Goal: Task Accomplishment & Management: Use online tool/utility

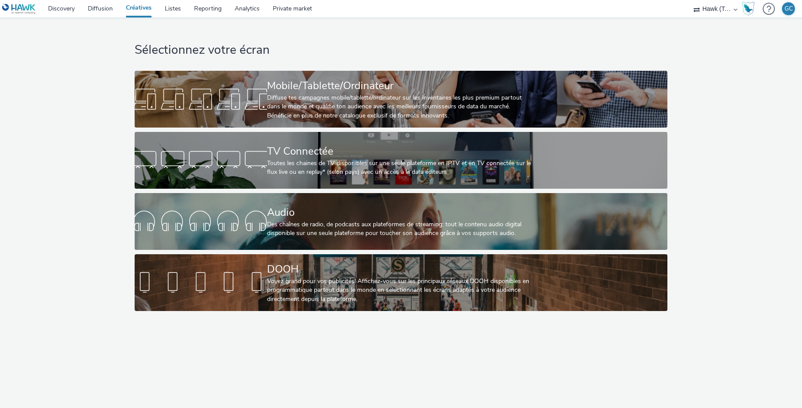
click at [717, 7] on select "Hawk (Tests 2021)" at bounding box center [715, 8] width 52 height 17
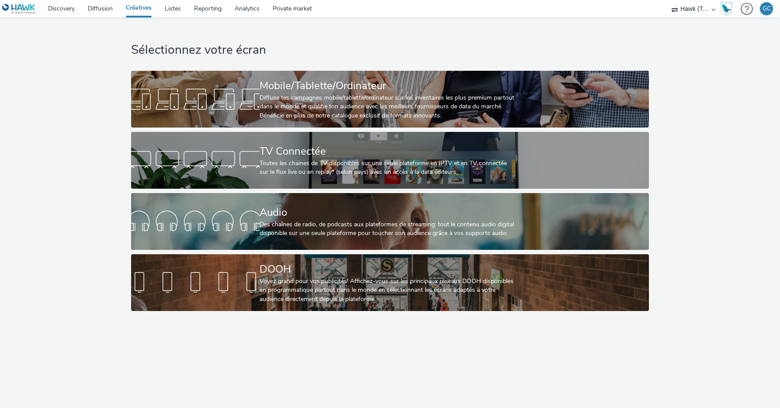
click at [27, 9] on img at bounding box center [19, 8] width 34 height 11
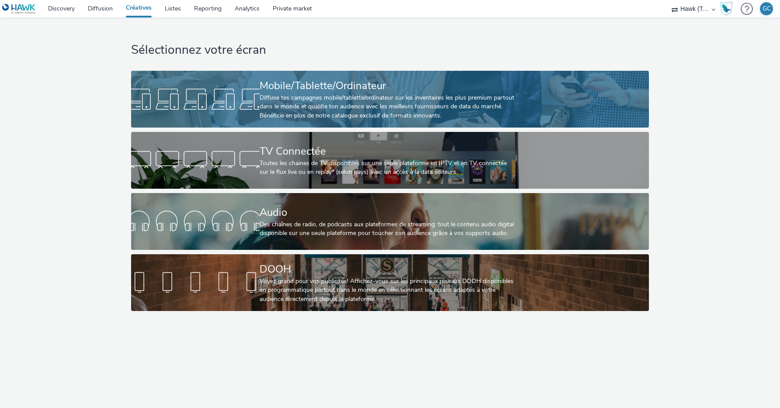
click at [327, 111] on div "Diffuse tes campagnes mobile/tablette/ordinateur sur les inventaires les plus p…" at bounding box center [389, 107] width 258 height 27
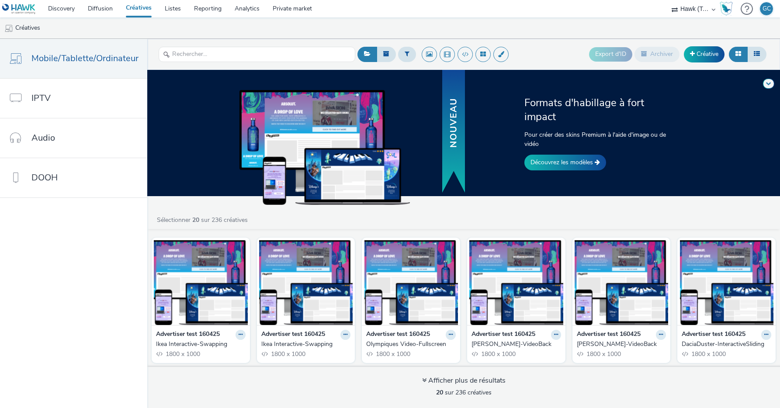
click at [574, 142] on div "Formats d'habillage à fort impact Pour créer des skins Premium à l'aide d'image…" at bounding box center [602, 133] width 160 height 75
click at [567, 122] on div "Formats d'habillage à fort impact Pour créer des skins Premium à l'aide d'image…" at bounding box center [602, 133] width 160 height 75
click at [478, 118] on div at bounding box center [377, 133] width 262 height 126
drag, startPoint x: 390, startPoint y: 121, endPoint x: 369, endPoint y: 122, distance: 20.1
click at [389, 121] on img at bounding box center [325, 147] width 171 height 115
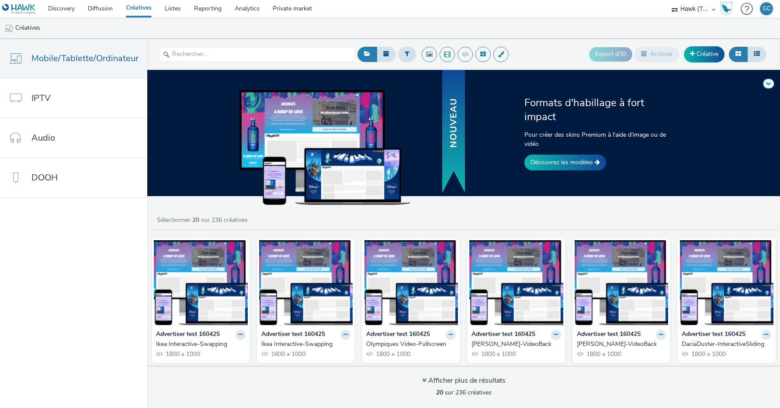
click at [576, 118] on div "Formats d'habillage à fort impact Pour créer des skins Premium à l'aide d'image…" at bounding box center [602, 133] width 160 height 75
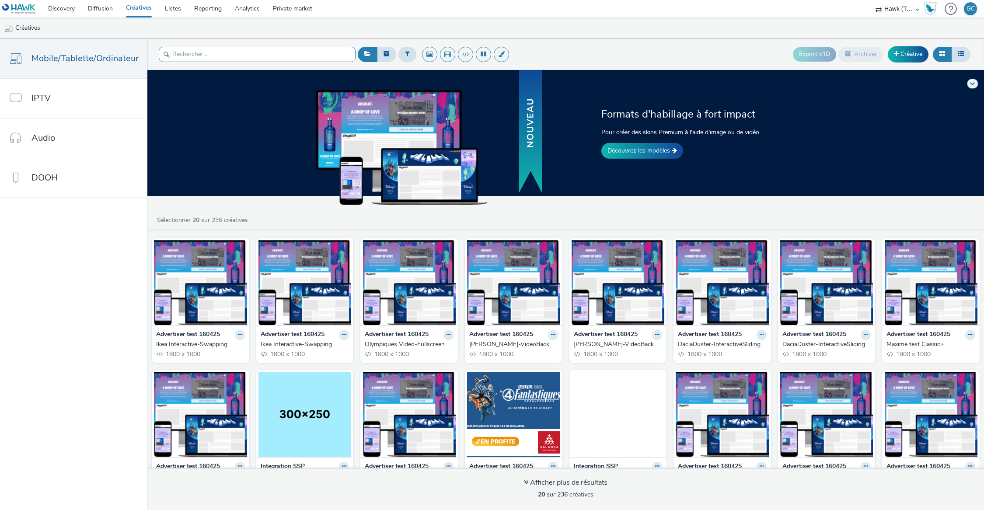
click at [242, 58] on input "text" at bounding box center [257, 54] width 197 height 15
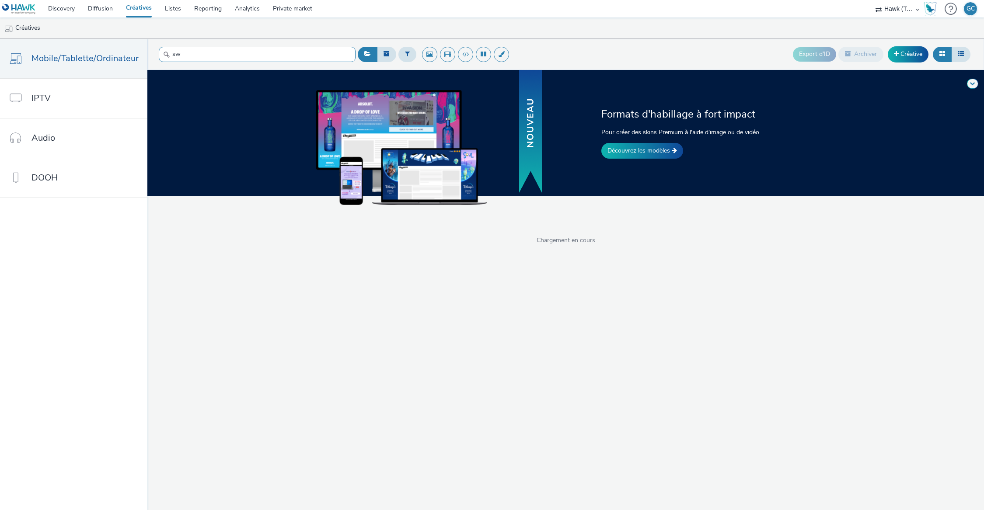
type input "s"
click at [656, 45] on div "Export d'ID Archiver Créative" at bounding box center [663, 54] width 617 height 21
click at [196, 52] on input "text" at bounding box center [257, 54] width 197 height 15
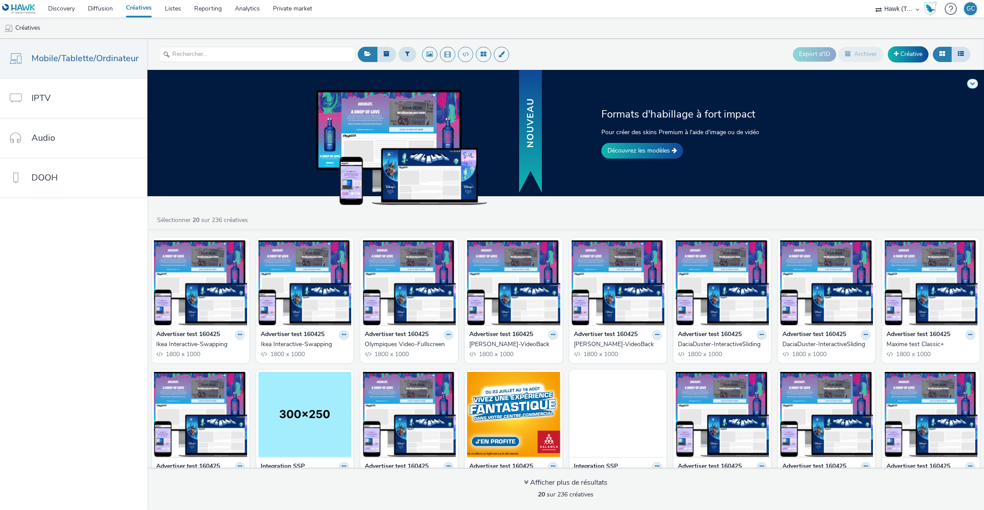
click at [277, 219] on div "Sélectionner 20 sur 236 créatives" at bounding box center [567, 220] width 823 height 9
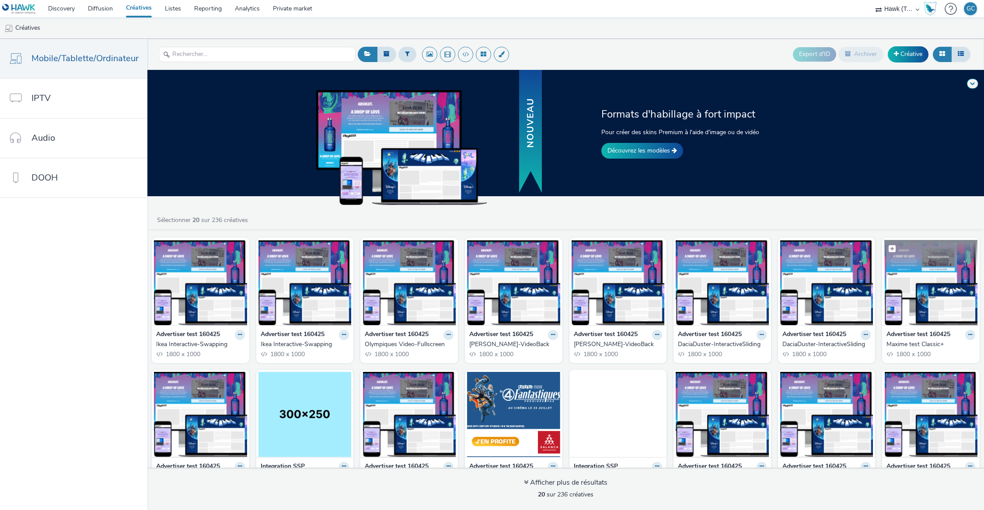
click at [780, 306] on img at bounding box center [930, 282] width 93 height 85
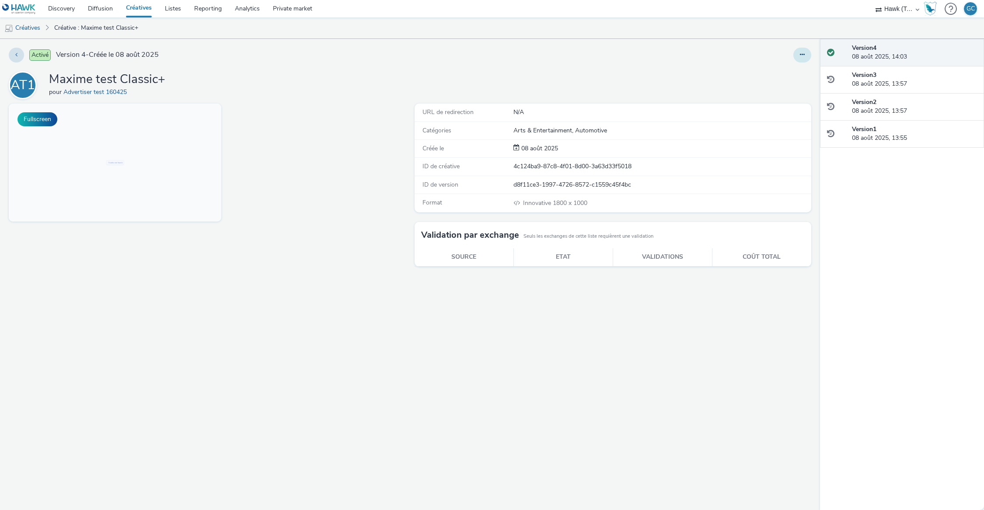
click at [780, 54] on icon at bounding box center [802, 55] width 5 height 6
click at [254, 116] on div "Fullscreen" at bounding box center [209, 307] width 401 height 407
click at [45, 122] on button "Fullscreen" at bounding box center [37, 119] width 40 height 14
click at [780, 55] on icon at bounding box center [802, 55] width 5 height 6
click at [779, 66] on link "Modifier" at bounding box center [778, 72] width 66 height 17
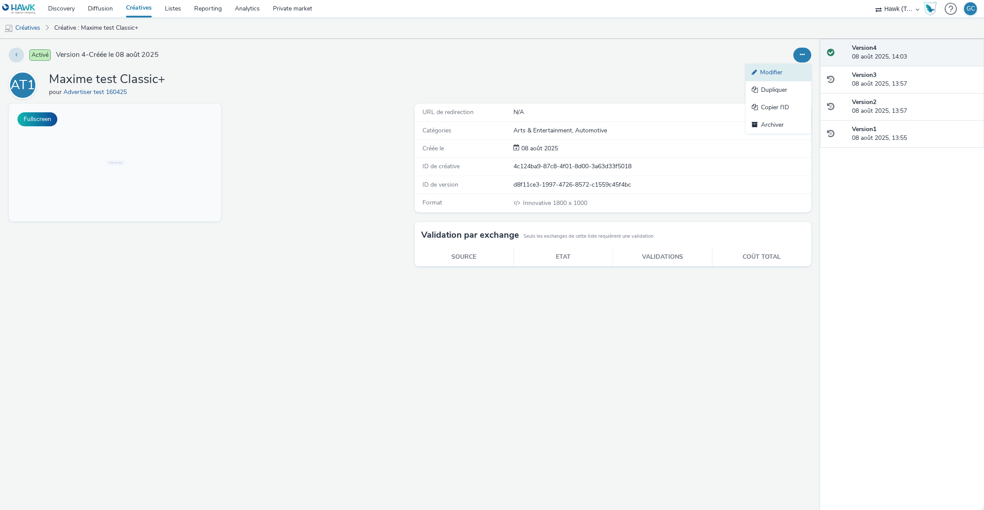
click at [780, 71] on link "Modifier" at bounding box center [778, 72] width 66 height 17
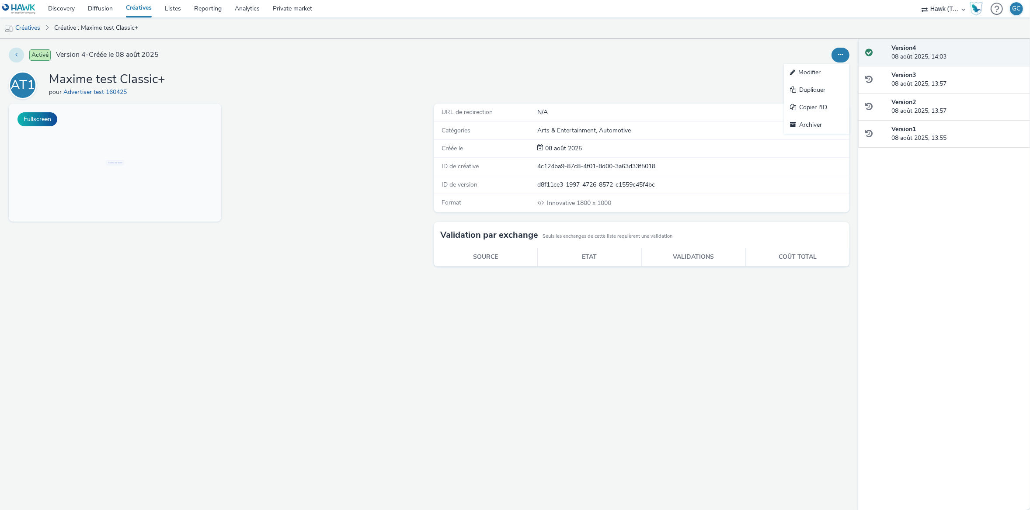
click at [15, 58] on button at bounding box center [16, 55] width 15 height 15
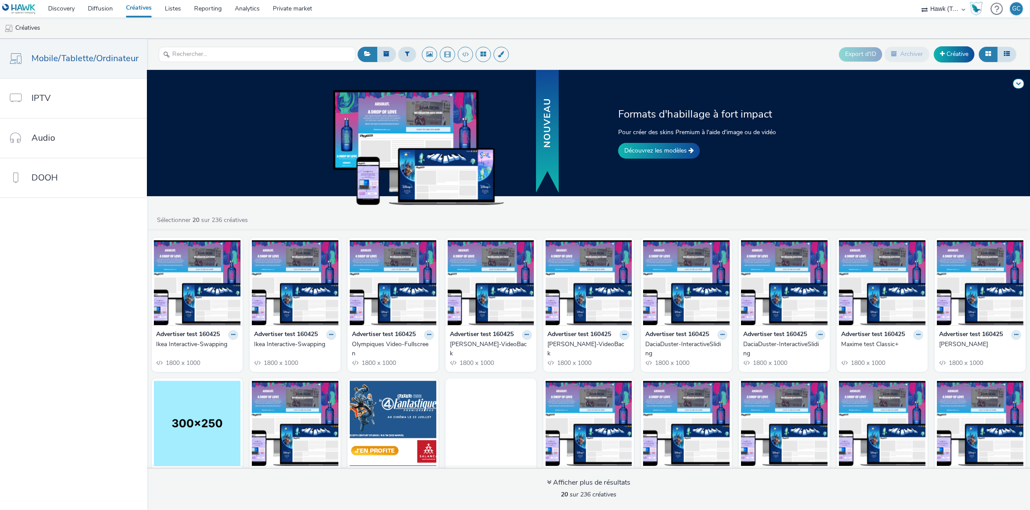
click at [168, 208] on div "Formats d'habillage à fort impact Pour créer des skins Premium à l'aide d'image…" at bounding box center [588, 290] width 883 height 440
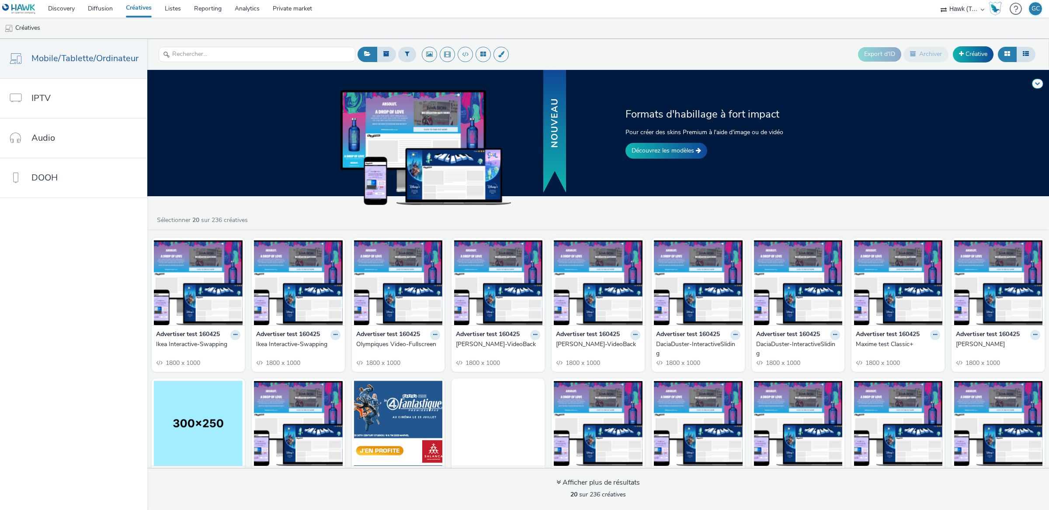
click at [596, 209] on div "Formats d'habillage à fort impact Pour créer des skins Premium à l'aide d'image…" at bounding box center [598, 290] width 902 height 440
click at [658, 150] on link "Découvrez les modèles" at bounding box center [667, 151] width 82 height 16
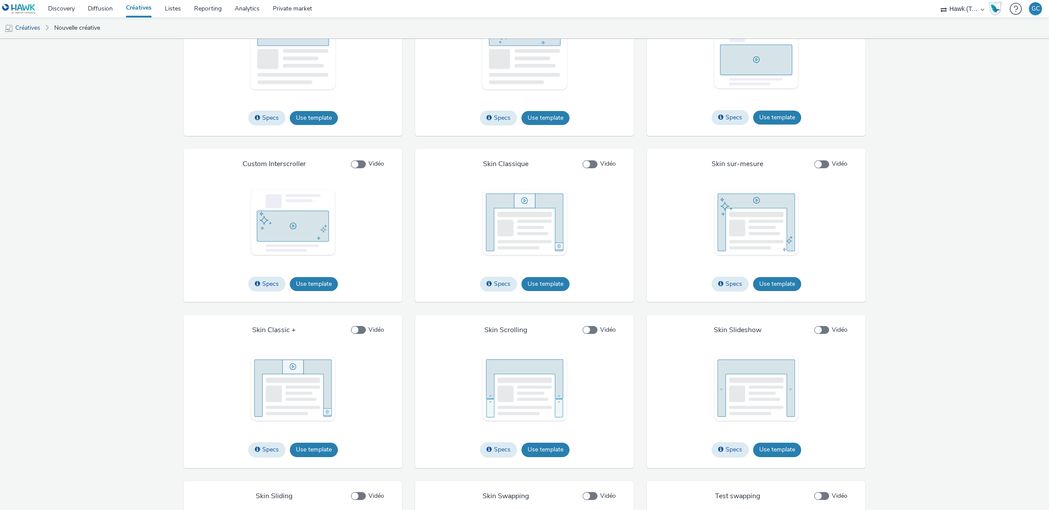
scroll to position [906, 0]
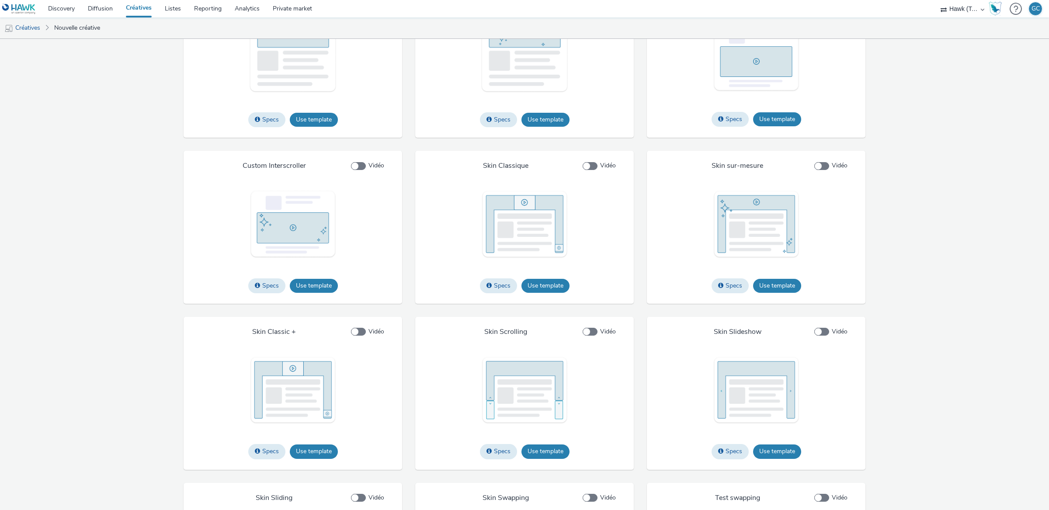
click at [547, 245] on img at bounding box center [524, 224] width 87 height 68
click at [541, 292] on button "Use template" at bounding box center [546, 285] width 48 height 14
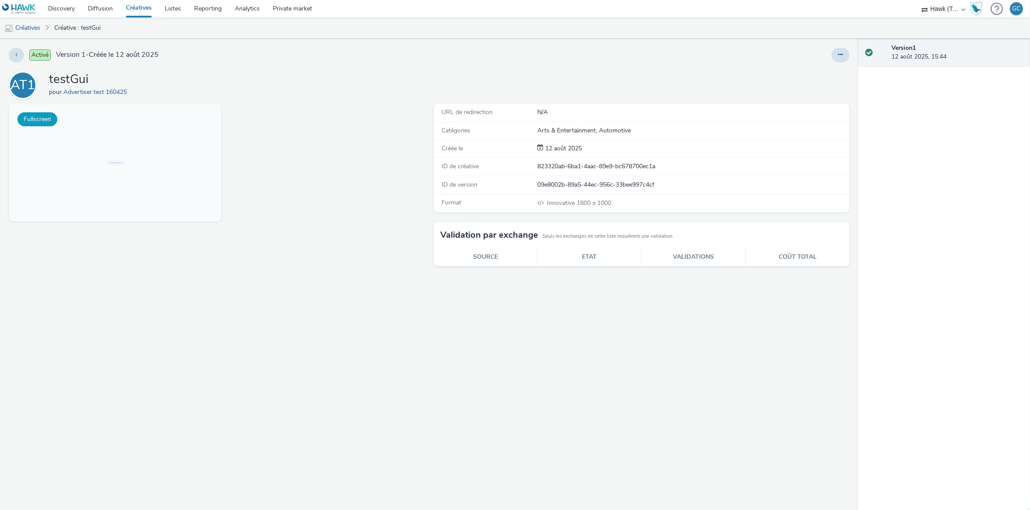
click at [36, 119] on button "Fullscreen" at bounding box center [37, 119] width 40 height 14
click at [835, 53] on button at bounding box center [841, 55] width 18 height 15
click at [807, 124] on link "Archiver" at bounding box center [817, 124] width 66 height 17
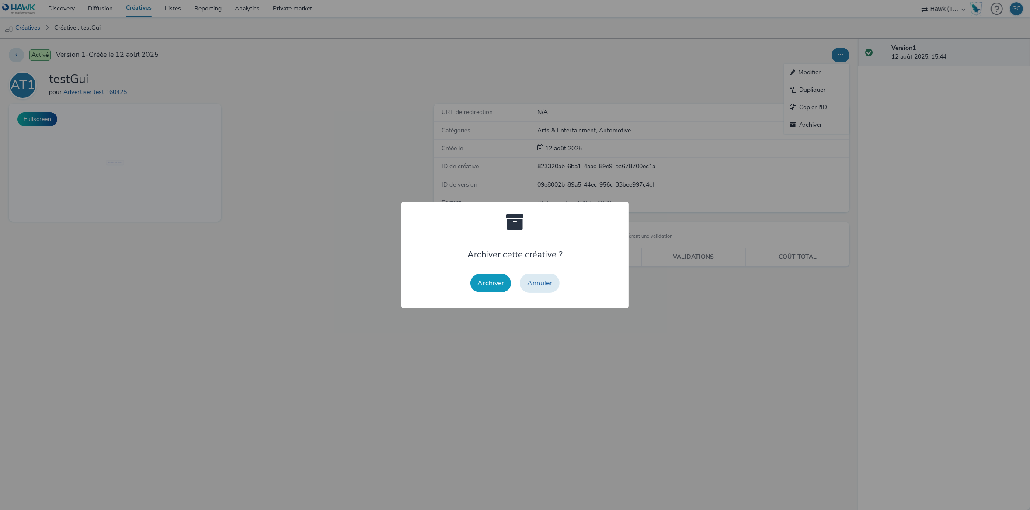
click at [497, 286] on button "Archiver" at bounding box center [490, 283] width 41 height 18
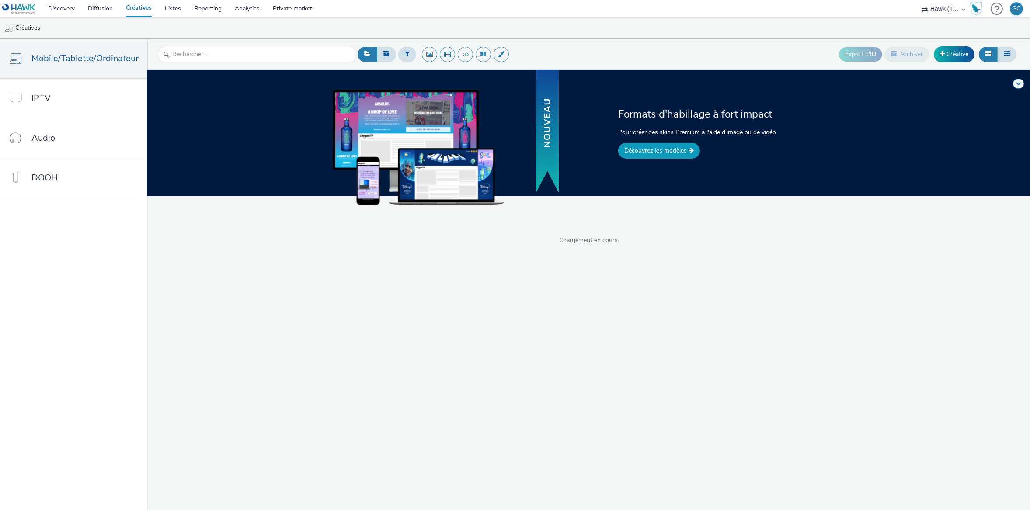
click at [656, 149] on link "Découvrez les modèles" at bounding box center [659, 151] width 82 height 16
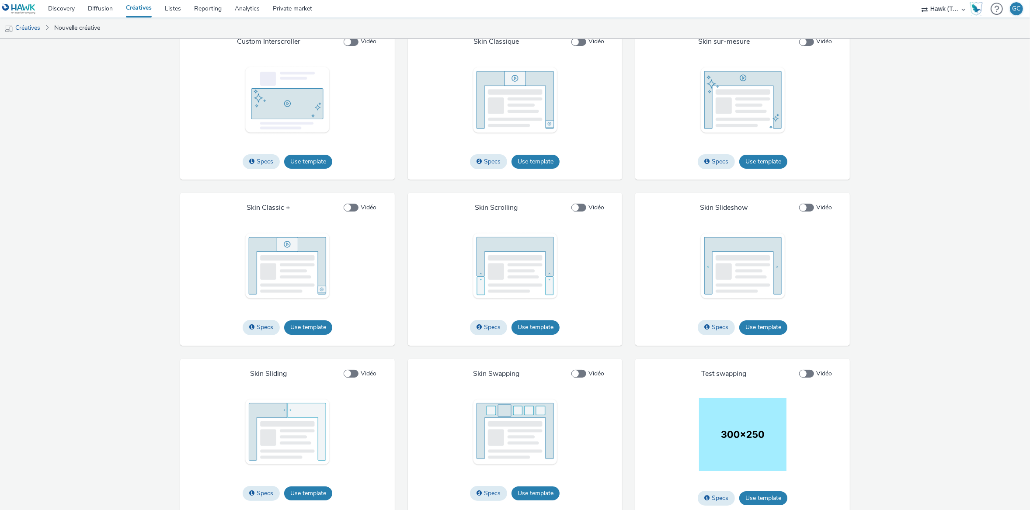
scroll to position [1062, 0]
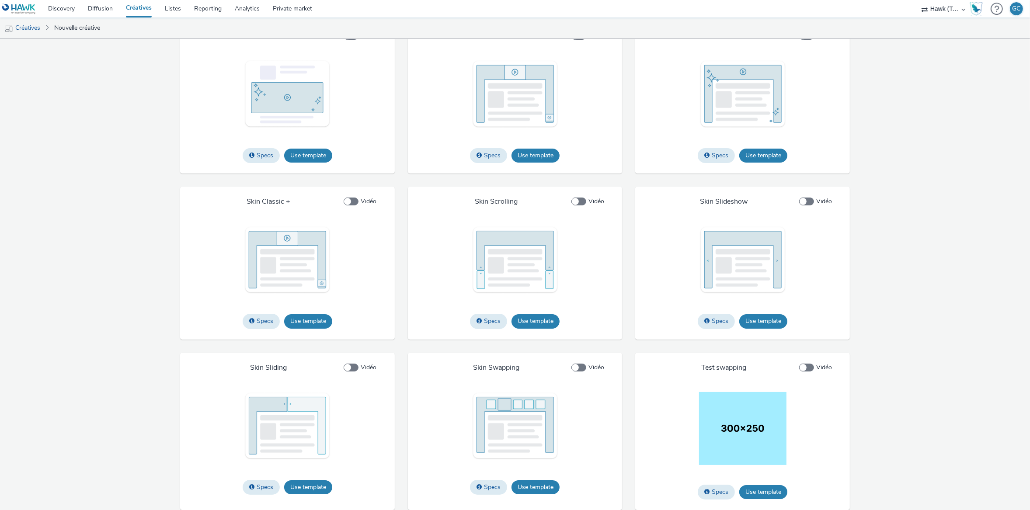
click at [513, 427] on img at bounding box center [514, 426] width 87 height 68
click at [534, 488] on button "Use template" at bounding box center [536, 487] width 48 height 14
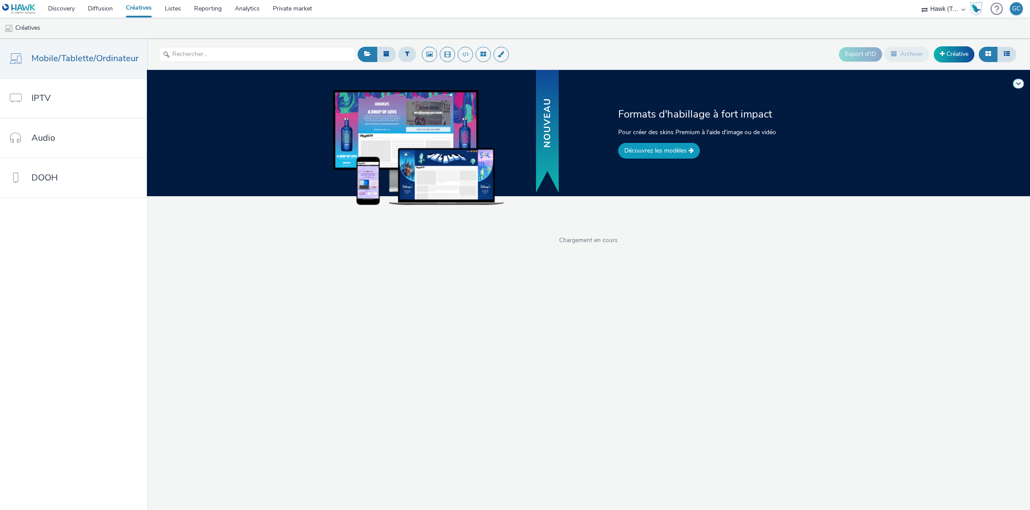
click at [672, 152] on link "Découvrez les modèles" at bounding box center [659, 151] width 82 height 16
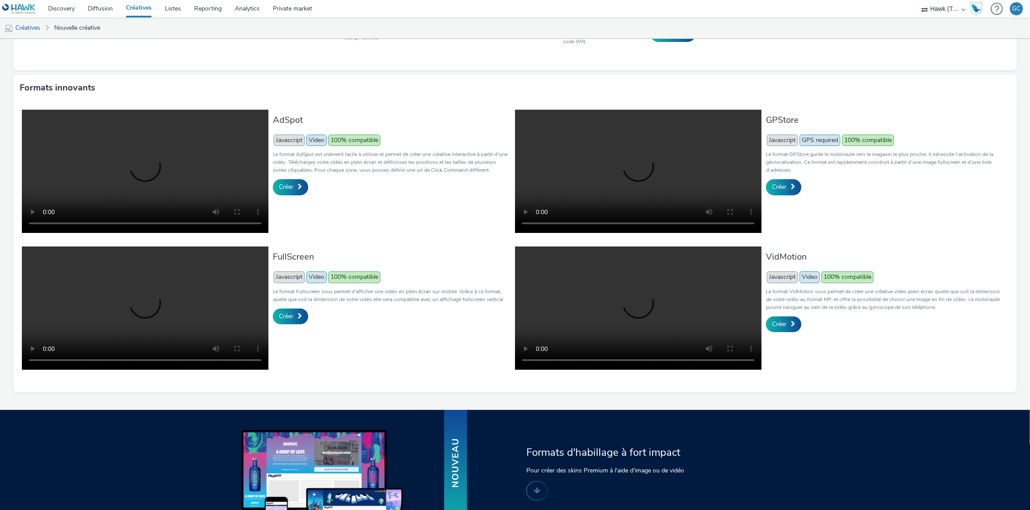
scroll to position [132, 0]
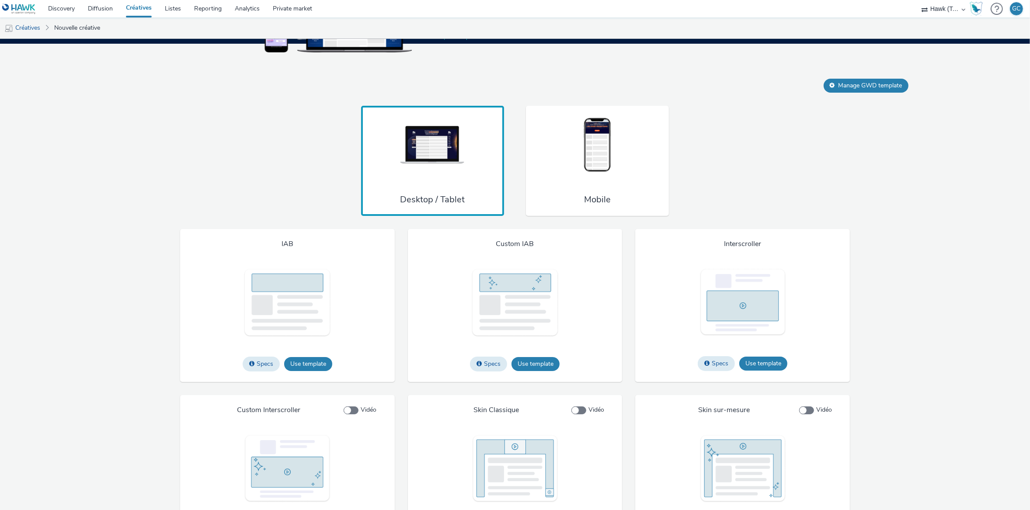
click at [590, 174] on img at bounding box center [598, 145] width 66 height 58
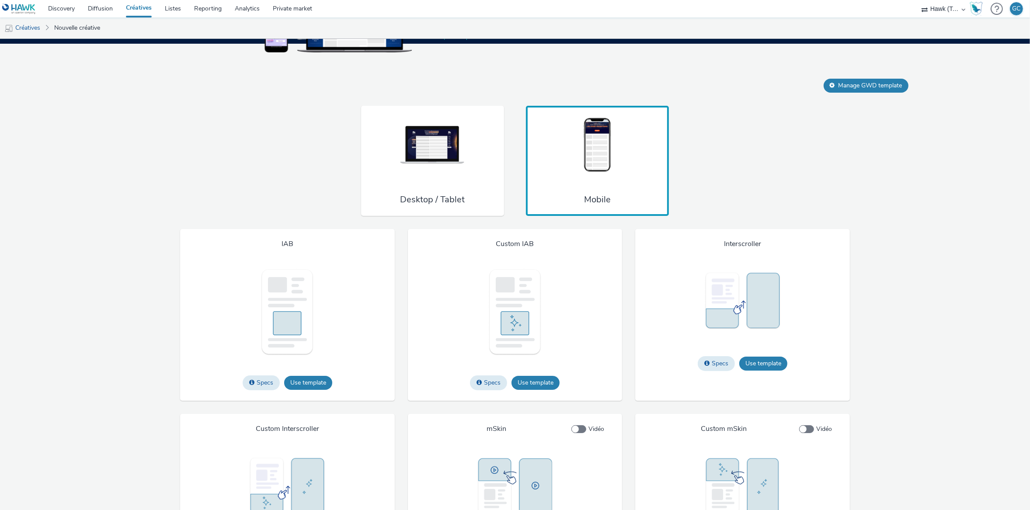
scroll to position [657, 0]
click at [449, 174] on img at bounding box center [433, 145] width 66 height 58
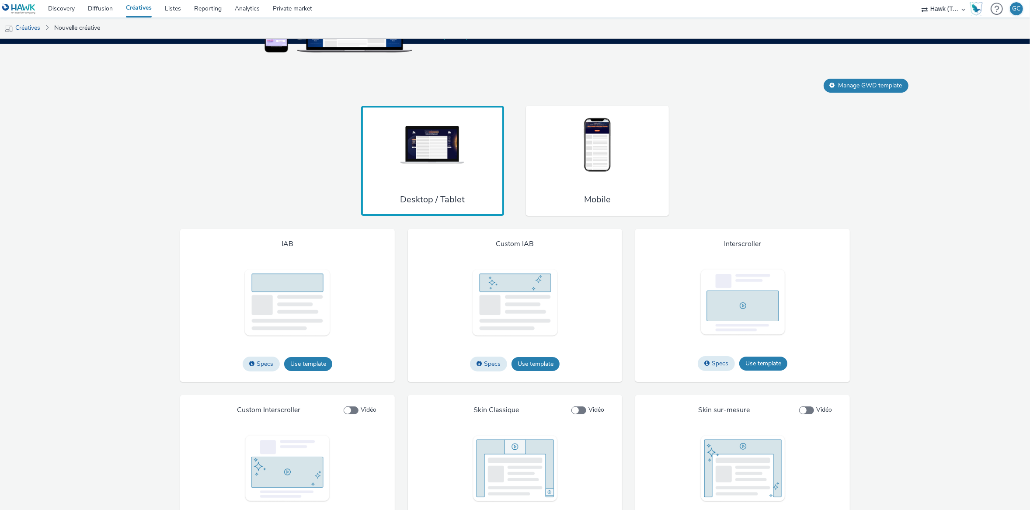
click at [591, 174] on img at bounding box center [598, 145] width 66 height 58
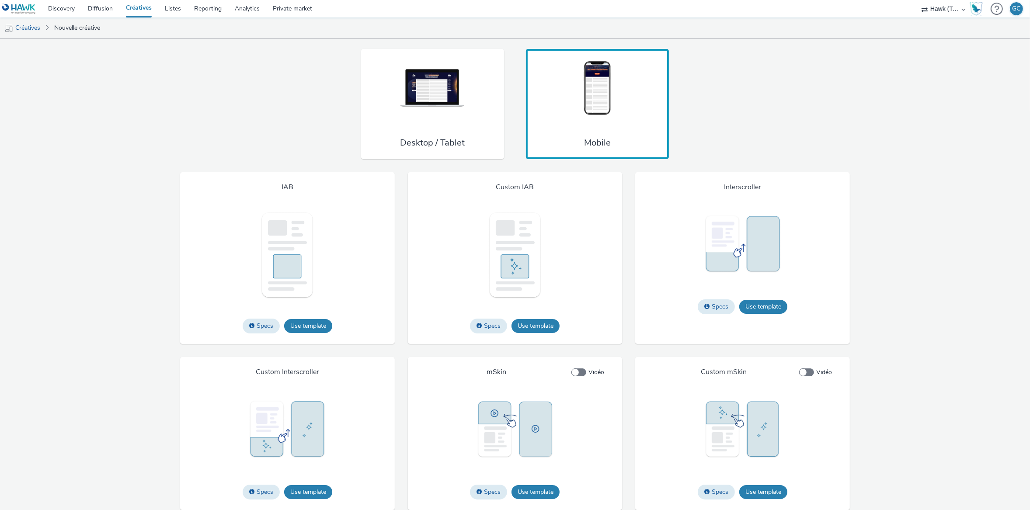
scroll to position [744, 0]
click at [473, 85] on div "Desktop / Tablet" at bounding box center [432, 104] width 143 height 110
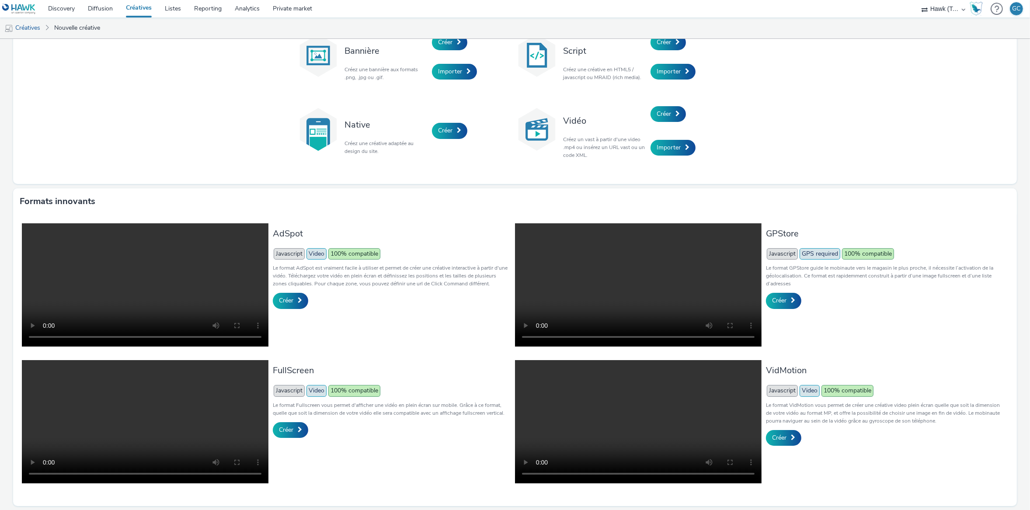
scroll to position [0, 0]
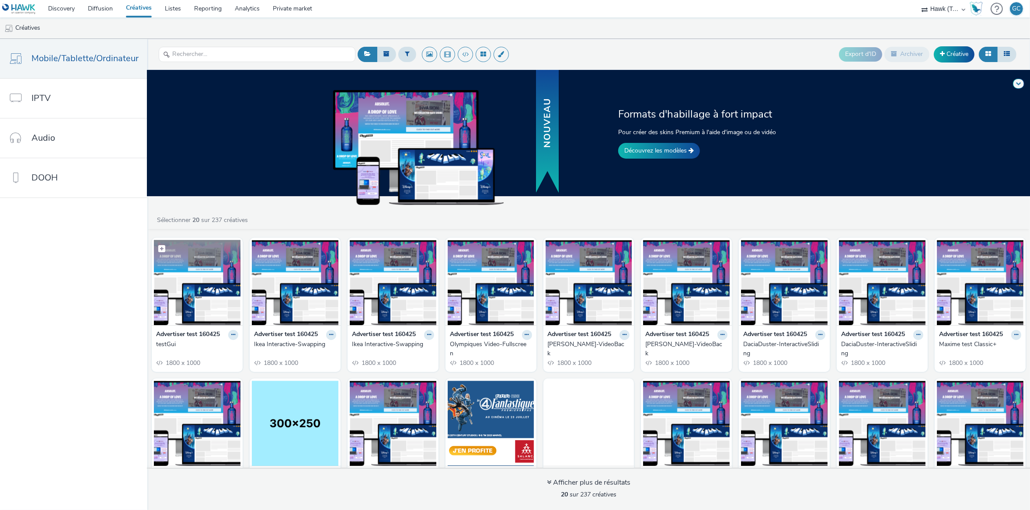
click at [197, 290] on img at bounding box center [197, 282] width 87 height 85
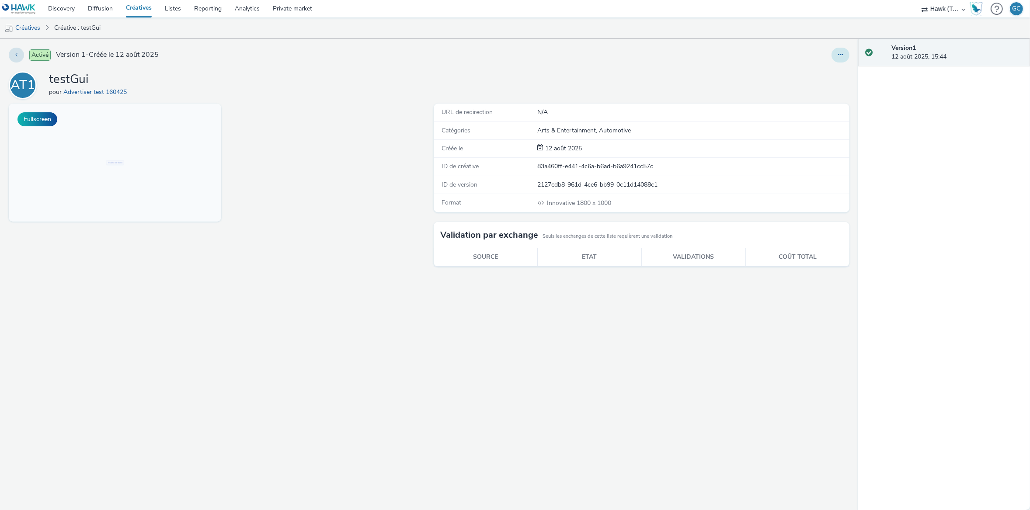
click at [839, 52] on icon at bounding box center [840, 55] width 5 height 6
click at [821, 119] on link "Archiver" at bounding box center [817, 124] width 66 height 17
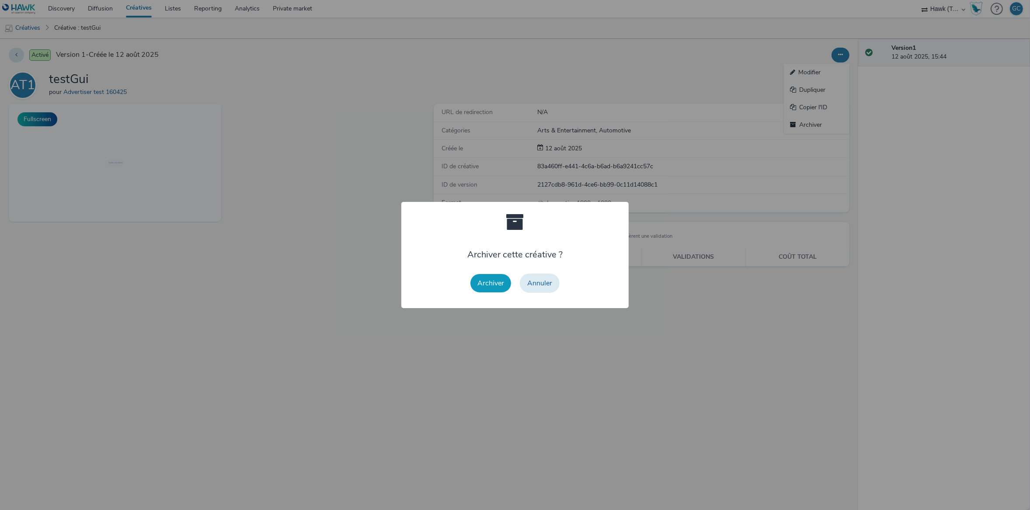
click at [493, 280] on button "Archiver" at bounding box center [490, 283] width 41 height 18
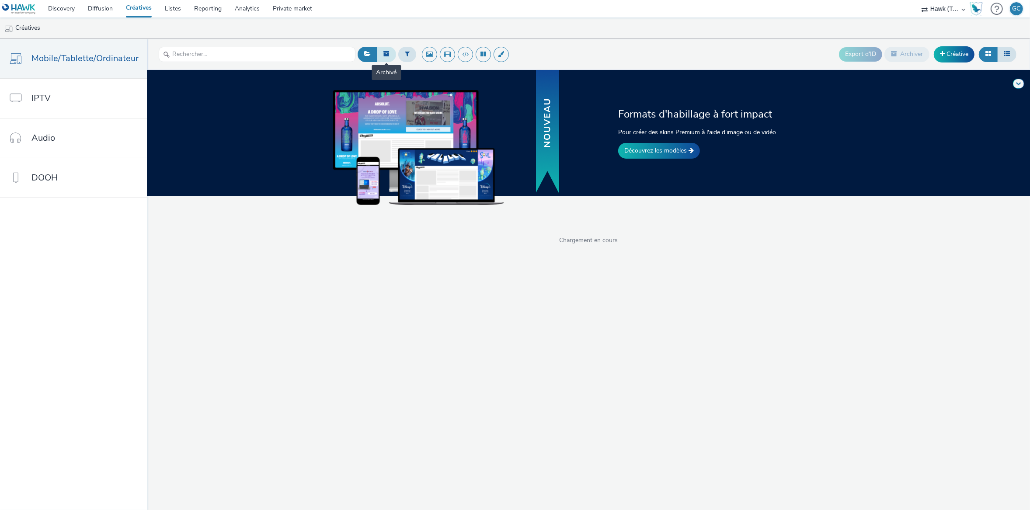
click at [384, 52] on icon at bounding box center [386, 54] width 6 height 6
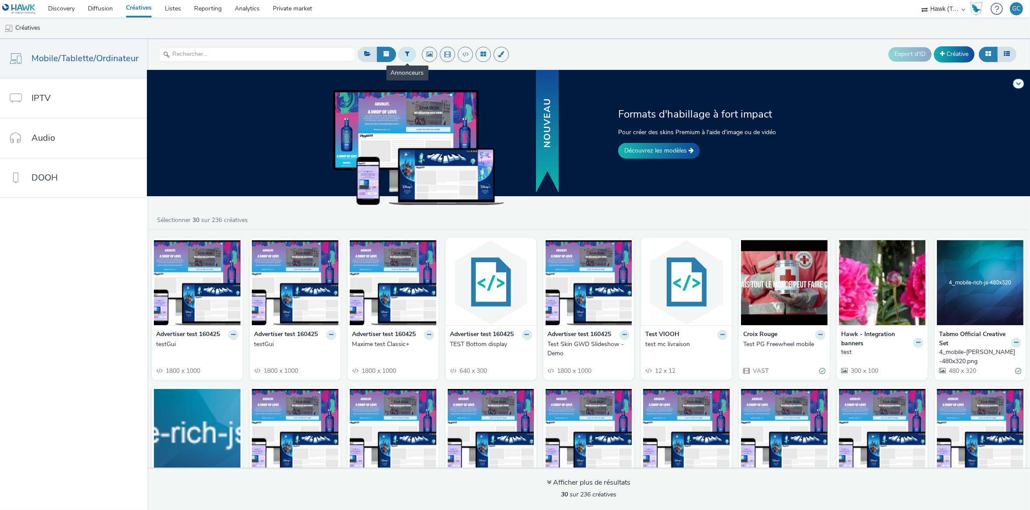
click at [405, 52] on icon at bounding box center [407, 54] width 5 height 6
click at [457, 54] on div at bounding box center [452, 57] width 62 height 10
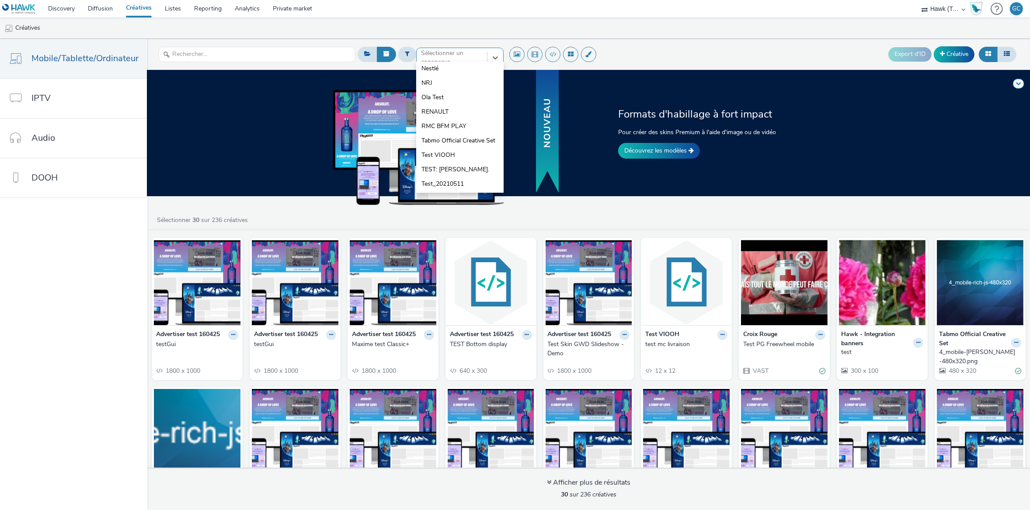
scroll to position [290, 0]
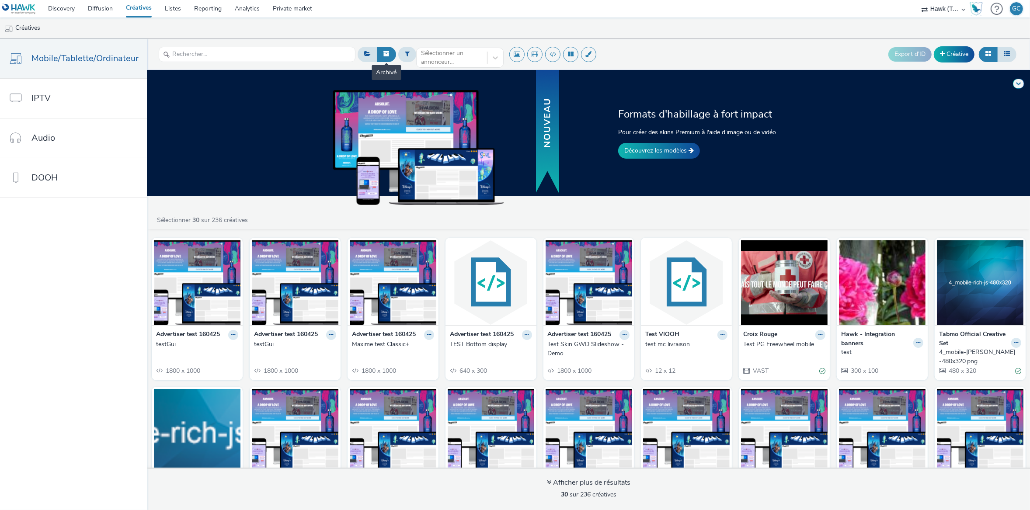
click at [385, 53] on icon at bounding box center [386, 54] width 6 height 6
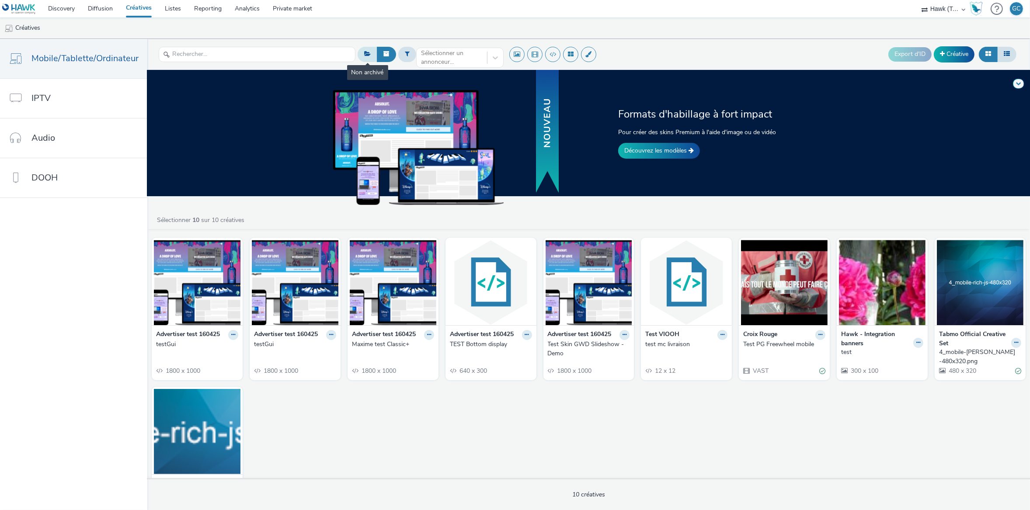
click at [365, 52] on icon at bounding box center [367, 54] width 7 height 6
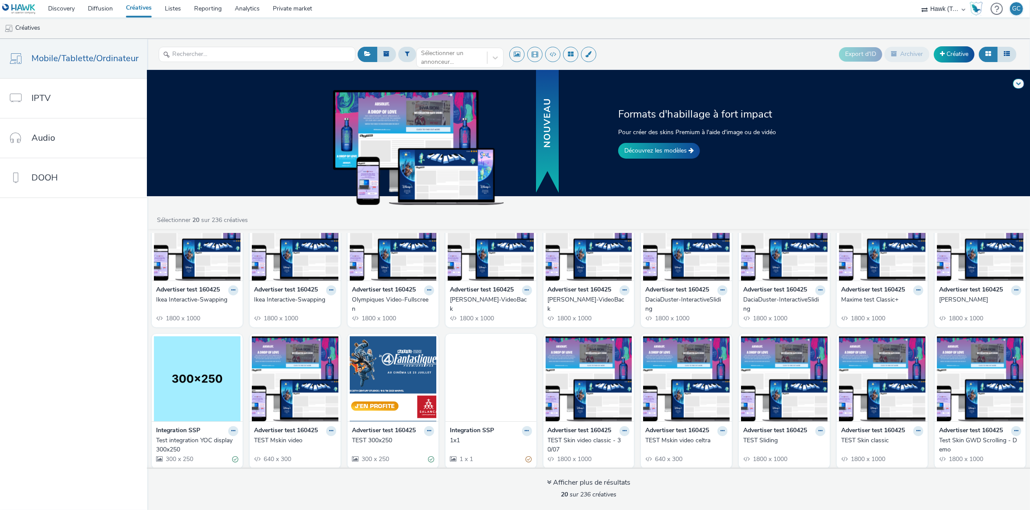
scroll to position [0, 0]
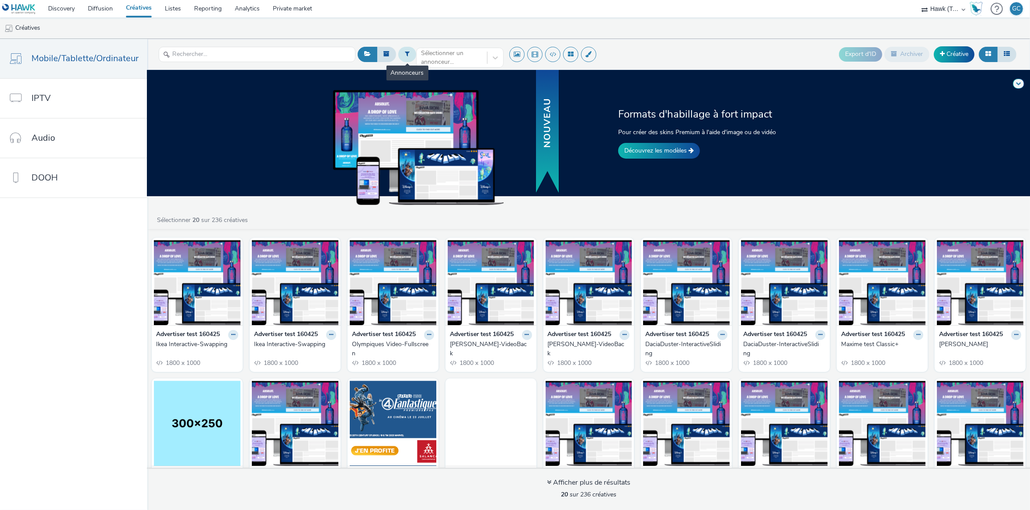
click at [407, 54] on icon at bounding box center [407, 54] width 5 height 6
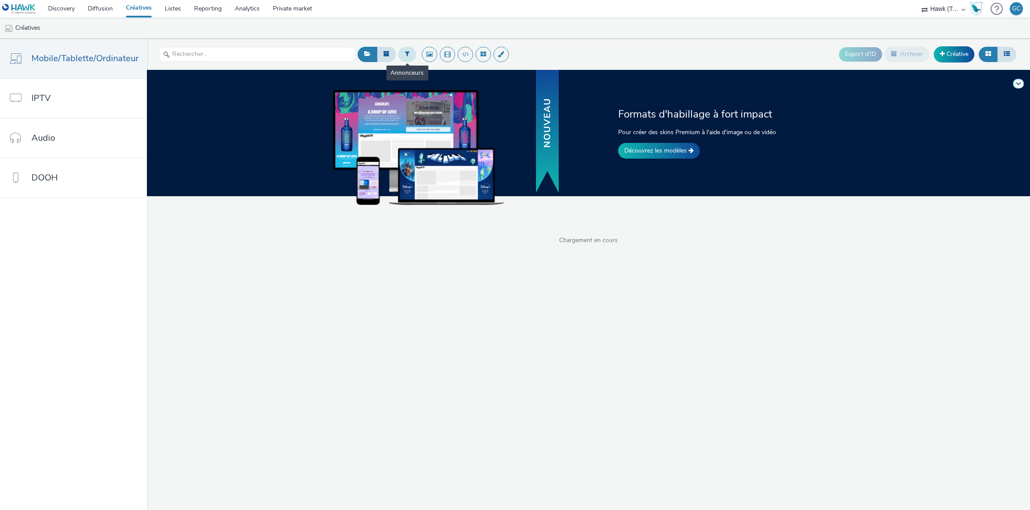
click at [405, 54] on icon at bounding box center [407, 54] width 5 height 6
click at [453, 58] on div at bounding box center [452, 57] width 62 height 10
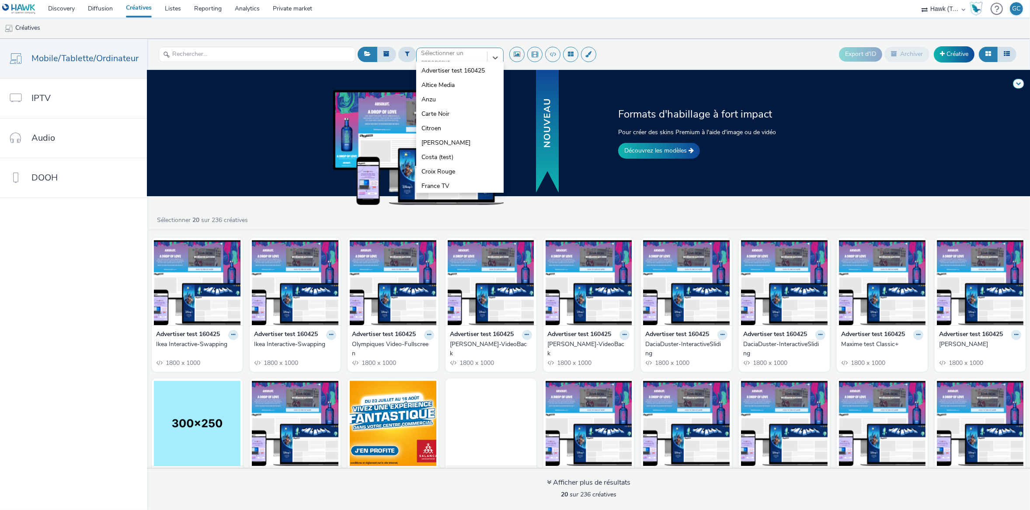
click at [455, 20] on ul "Créatives" at bounding box center [515, 27] width 1030 height 21
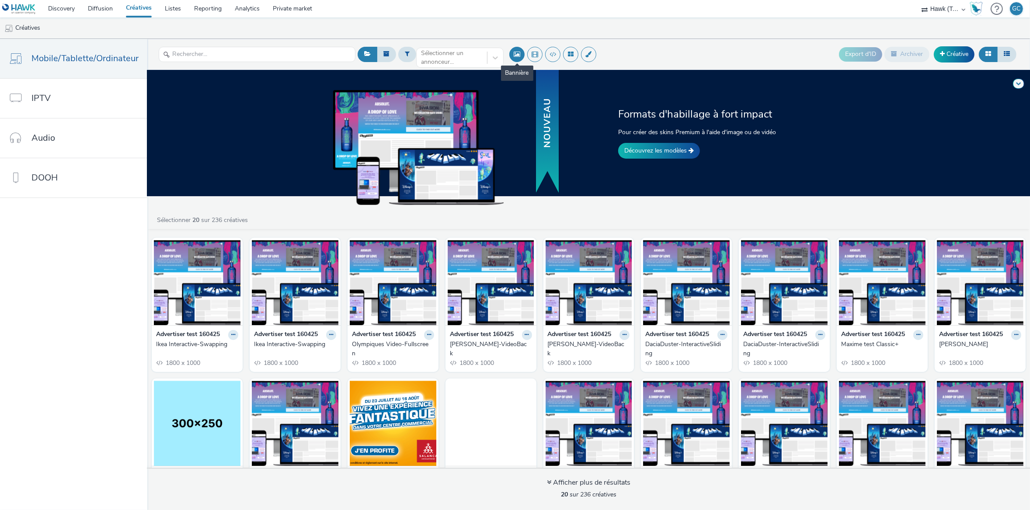
click at [517, 57] on button at bounding box center [516, 54] width 15 height 15
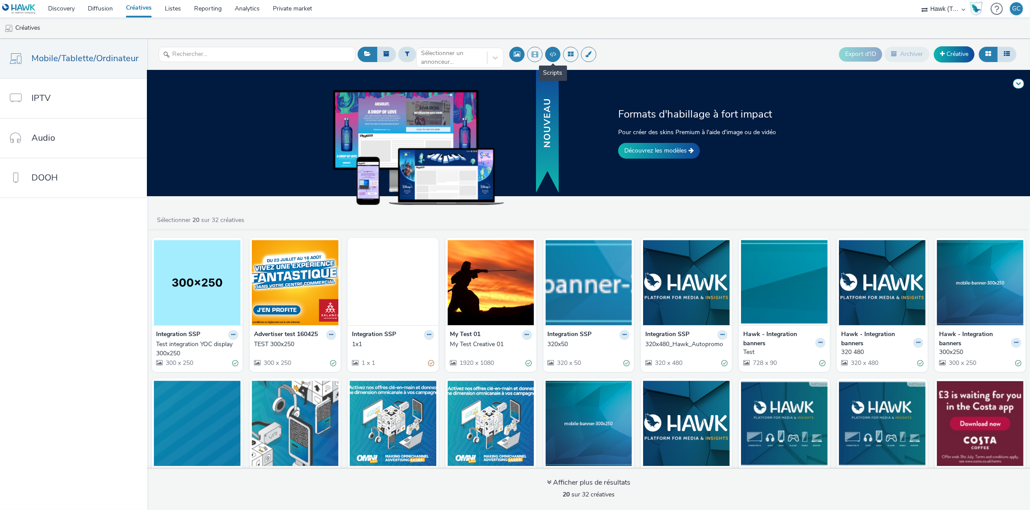
click at [554, 54] on button at bounding box center [552, 54] width 15 height 15
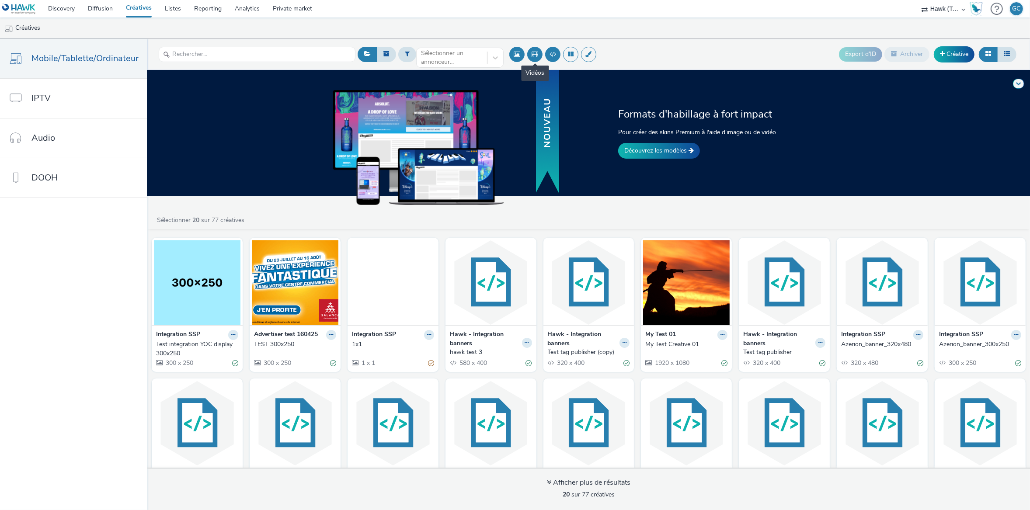
click at [533, 55] on button at bounding box center [534, 54] width 15 height 15
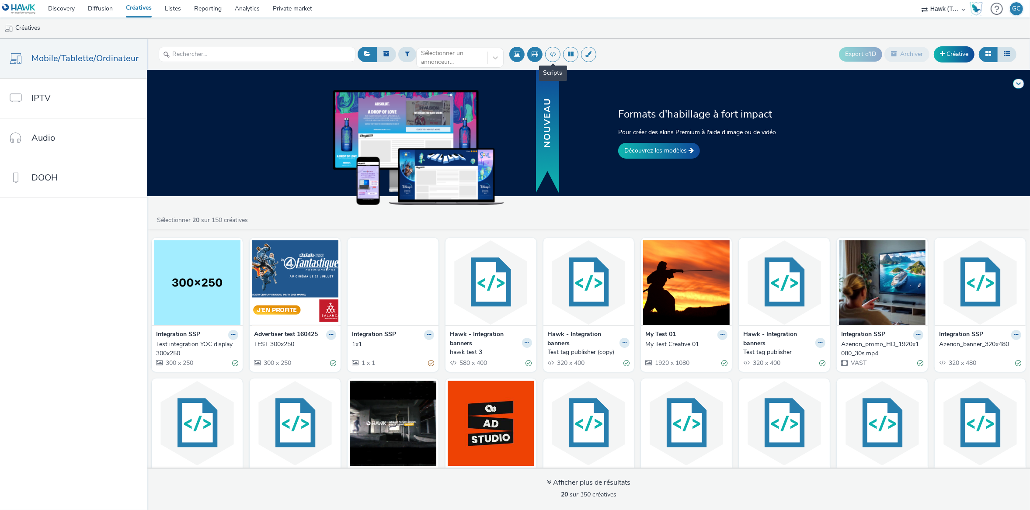
click at [553, 57] on button at bounding box center [552, 54] width 15 height 15
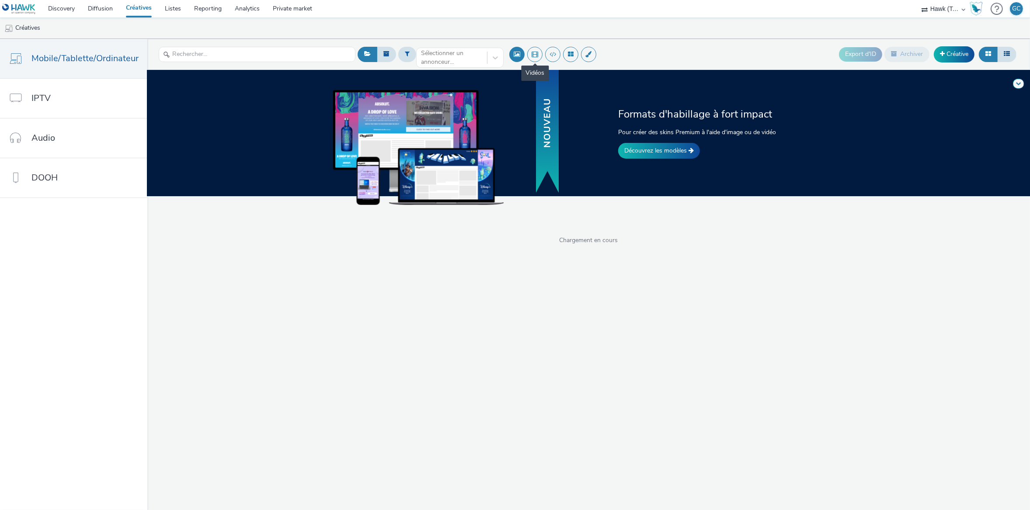
click at [534, 55] on button at bounding box center [534, 54] width 15 height 15
click at [517, 51] on button at bounding box center [516, 54] width 15 height 15
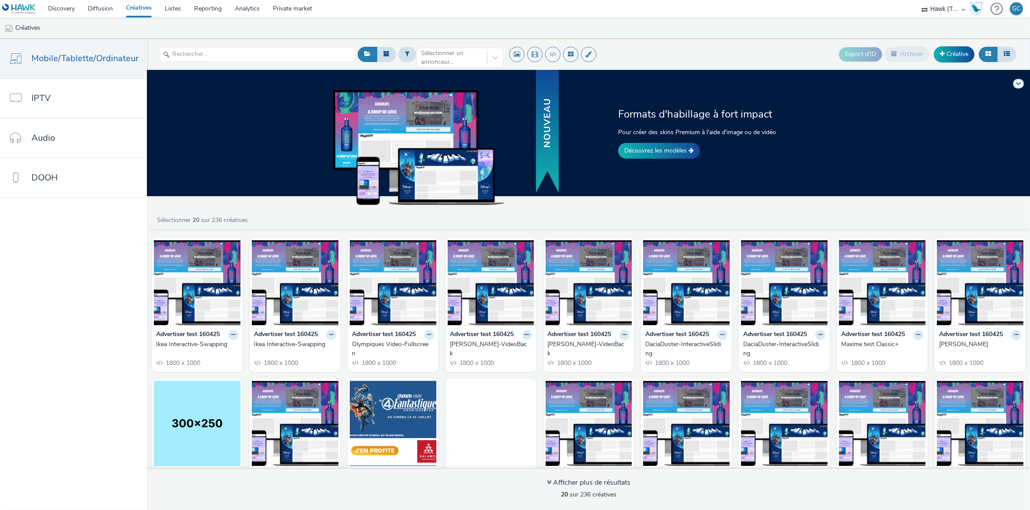
click at [677, 47] on div "Sélectionner un annonceur... Export d'ID Archiver Créative" at bounding box center [686, 54] width 663 height 21
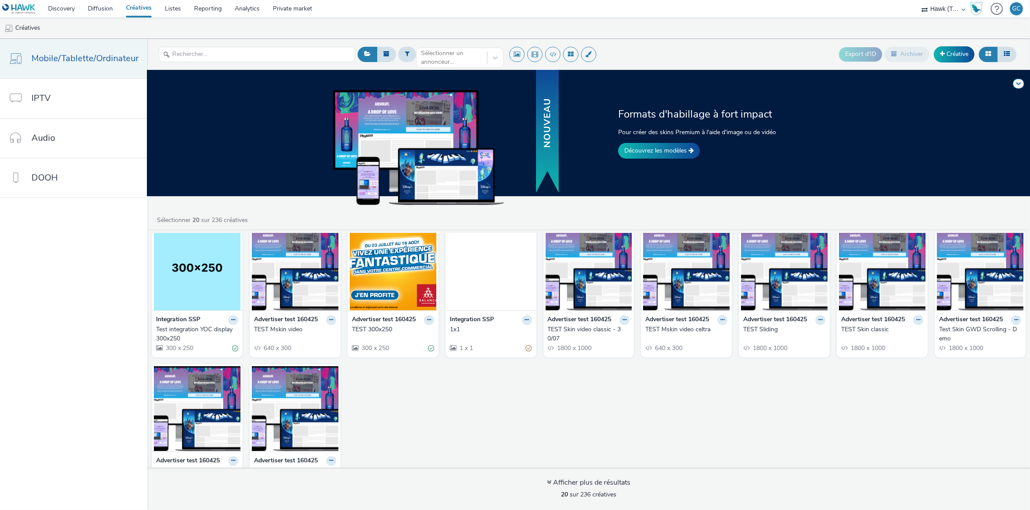
scroll to position [191, 0]
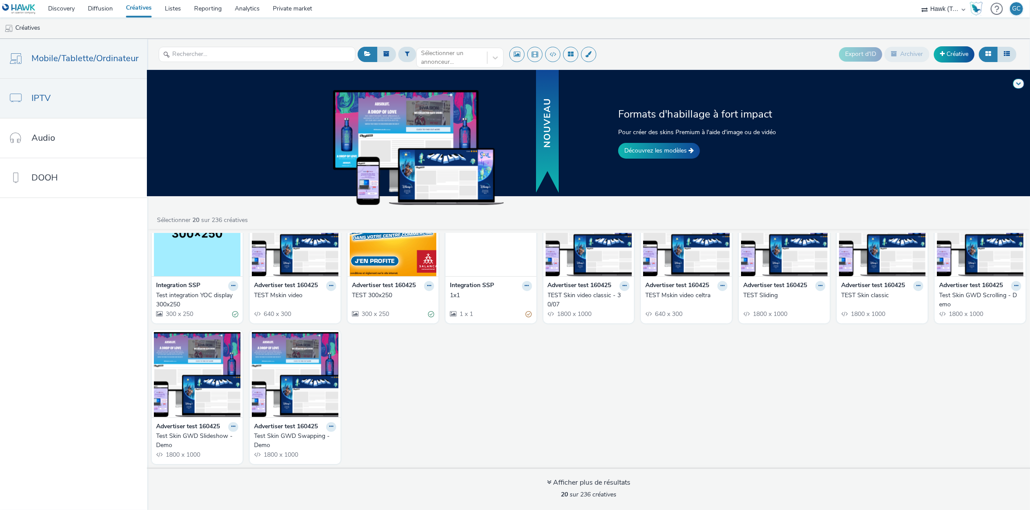
click at [74, 98] on link "IPTV" at bounding box center [73, 98] width 147 height 39
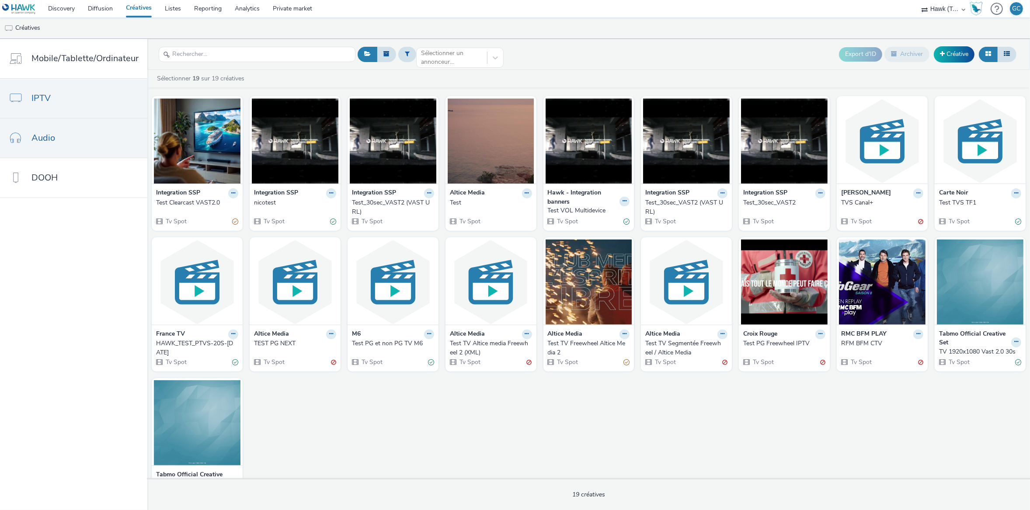
click at [69, 128] on link "Audio" at bounding box center [73, 137] width 147 height 39
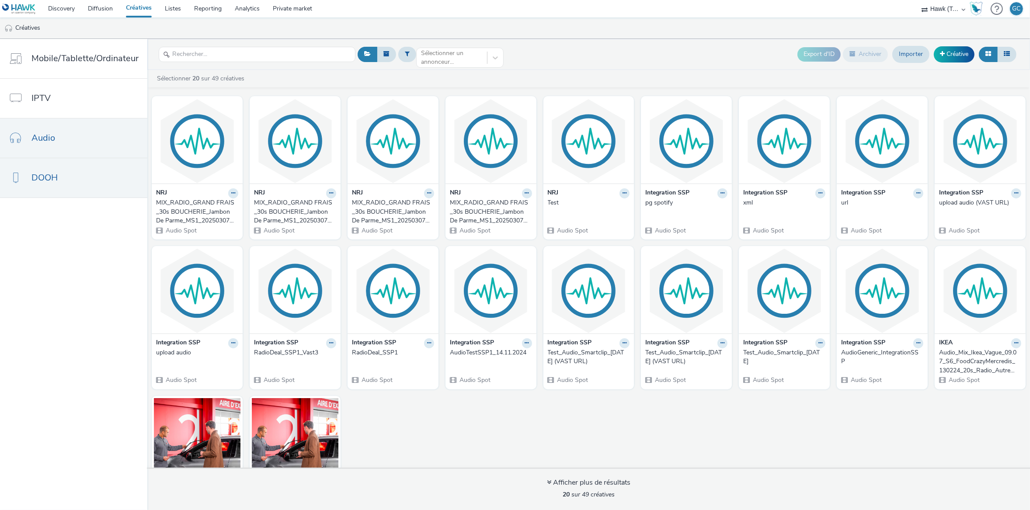
click at [76, 175] on link "DOOH" at bounding box center [73, 177] width 147 height 39
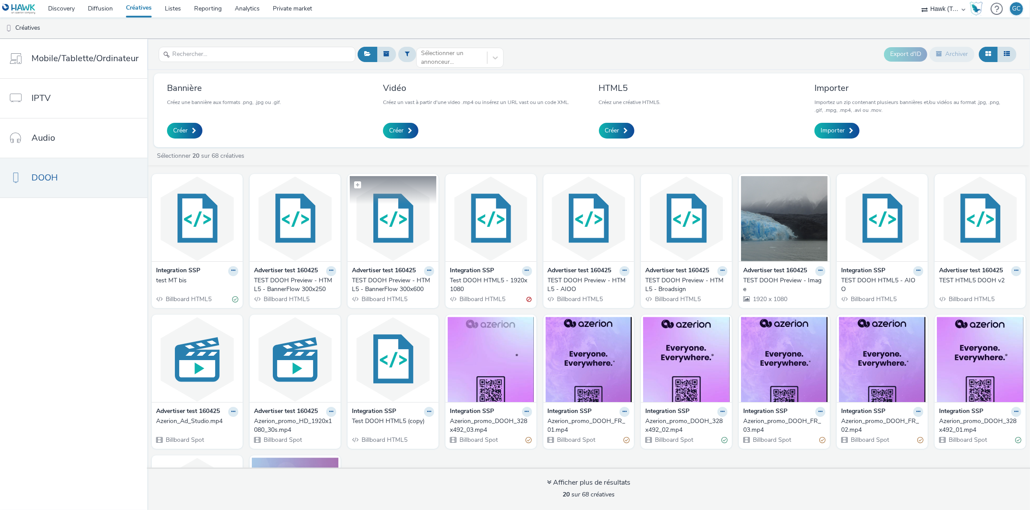
click at [389, 232] on img at bounding box center [393, 218] width 87 height 85
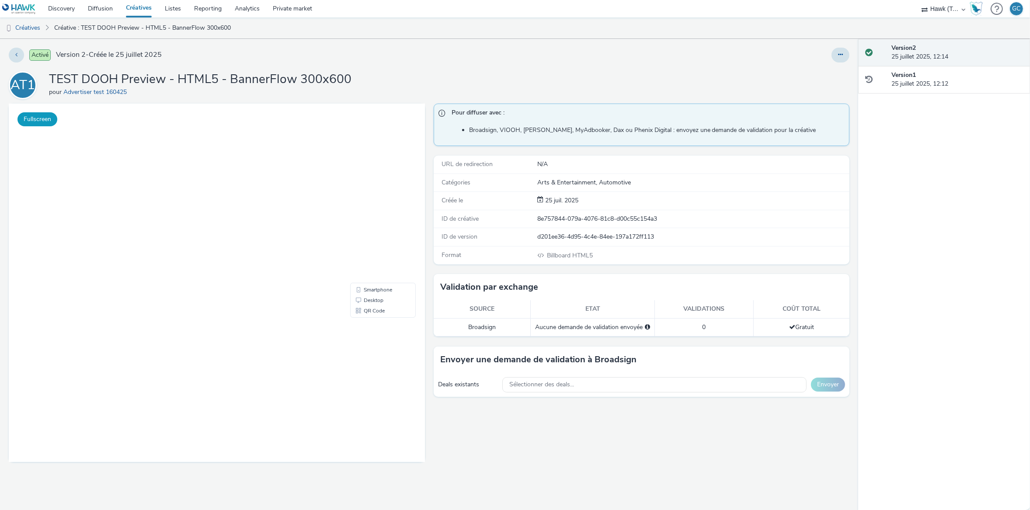
click at [43, 116] on button "Fullscreen" at bounding box center [37, 119] width 40 height 14
